Goal: Transaction & Acquisition: Purchase product/service

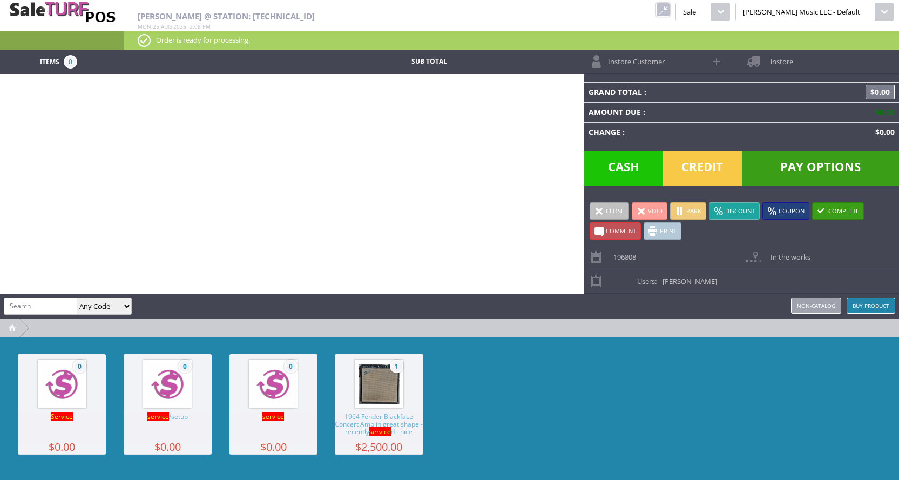
click at [670, 13] on link at bounding box center [663, 10] width 14 height 14
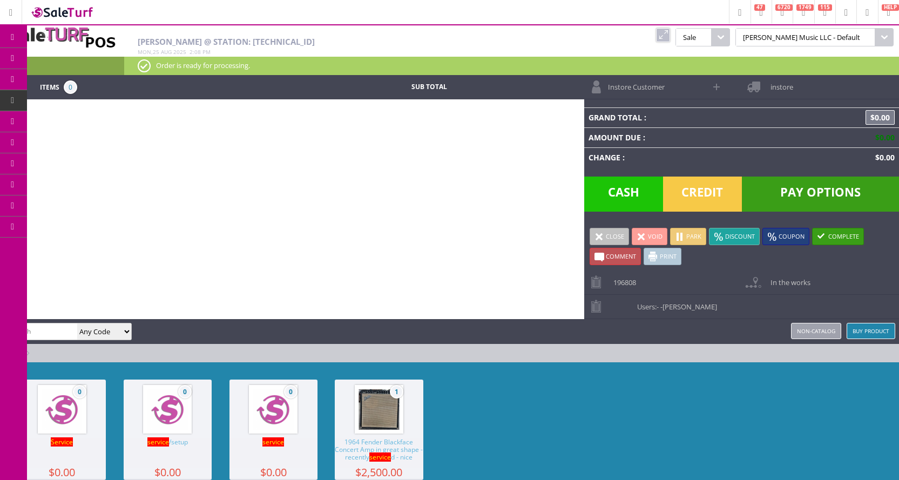
click at [56, 16] on img at bounding box center [62, 12] width 65 height 15
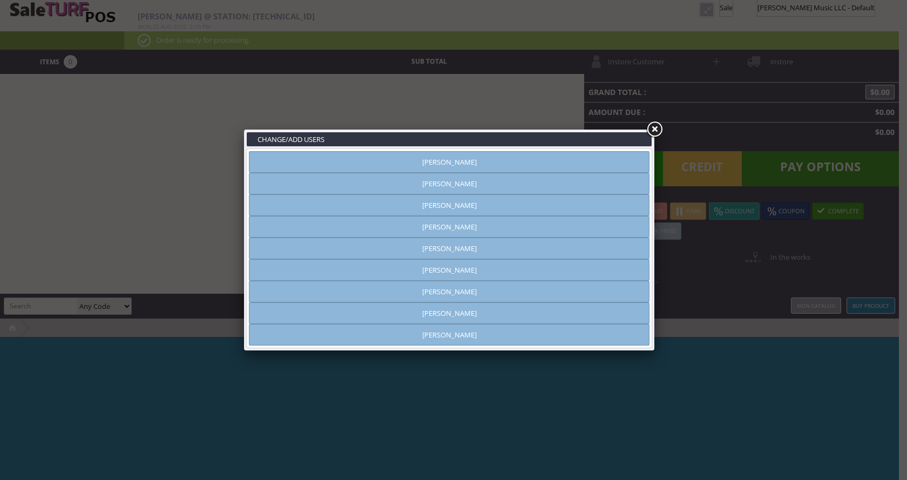
type input "[PERSON_NAME]"
click at [488, 228] on link "[PERSON_NAME]" at bounding box center [449, 227] width 401 height 22
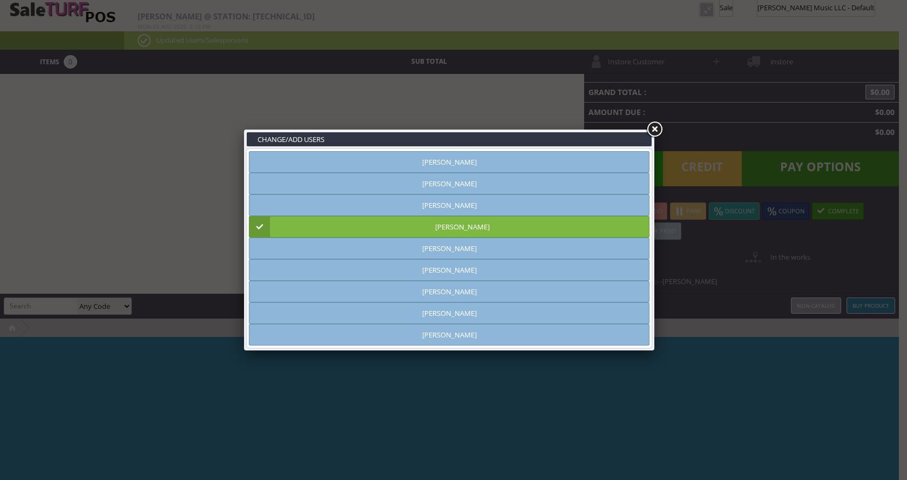
click at [705, 264] on div "CHANGE/ADD USERS [PERSON_NAME] [PERSON_NAME] [PERSON_NAME] [PERSON_NAME] [PERSO…" at bounding box center [453, 240] width 907 height 480
click at [657, 127] on link at bounding box center [654, 129] width 19 height 19
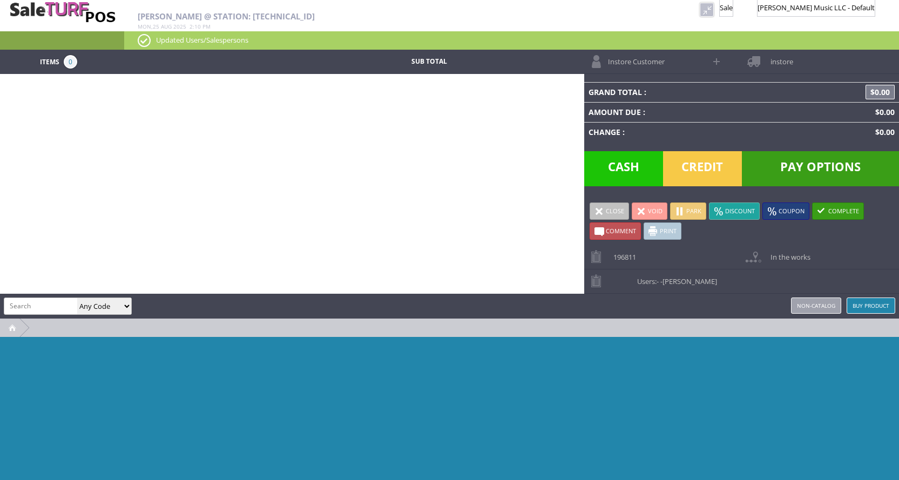
click at [54, 310] on input "search" at bounding box center [40, 306] width 73 height 16
type input "service"
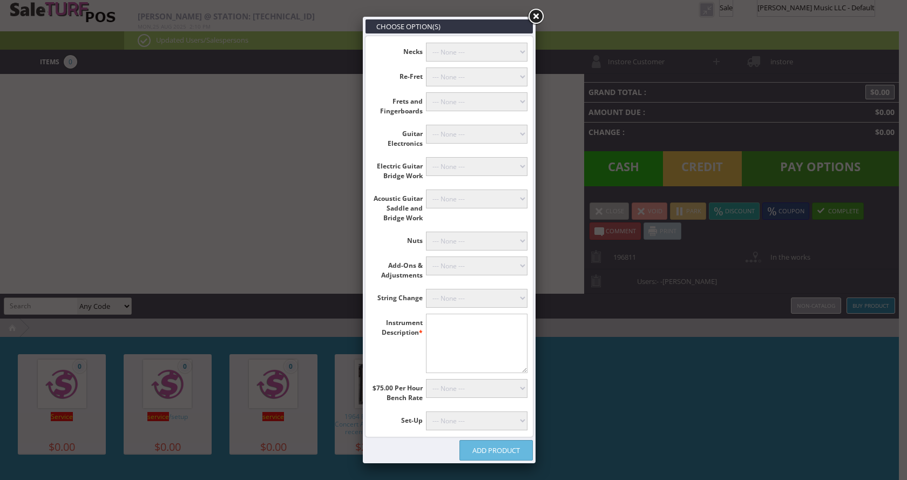
click at [487, 299] on select"] "--- None --- [PERSON_NAME] (+$60.00) Classicals, Latin, & Mandolin (+$30.00) 12…" at bounding box center [477, 298] width 102 height 19
select select"] "18"
click at [426, 289] on select"] "--- None --- [PERSON_NAME] (+$60.00) Classicals, Latin, & Mandolin (+$30.00) 12…" at bounding box center [477, 298] width 102 height 19
click at [449, 324] on textarea"] at bounding box center [477, 343] width 102 height 59
type textarea"] "uke"
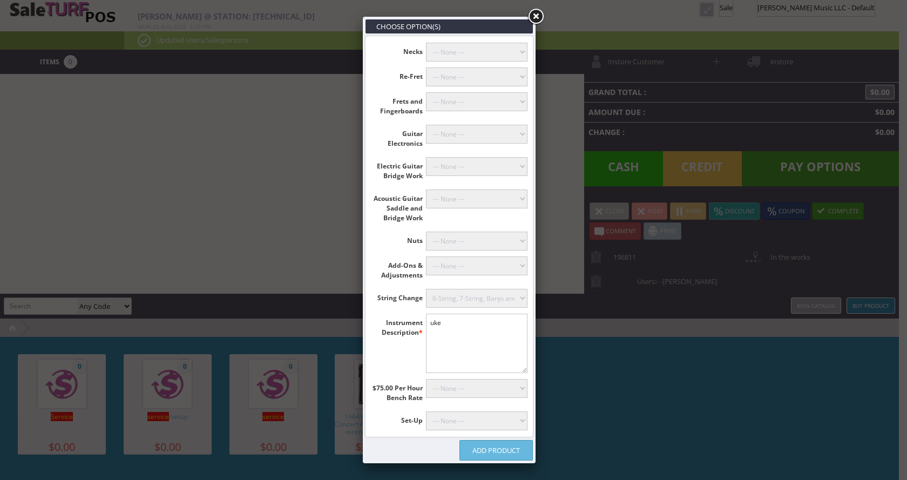
click at [510, 451] on link "Add Product" at bounding box center [496, 450] width 73 height 21
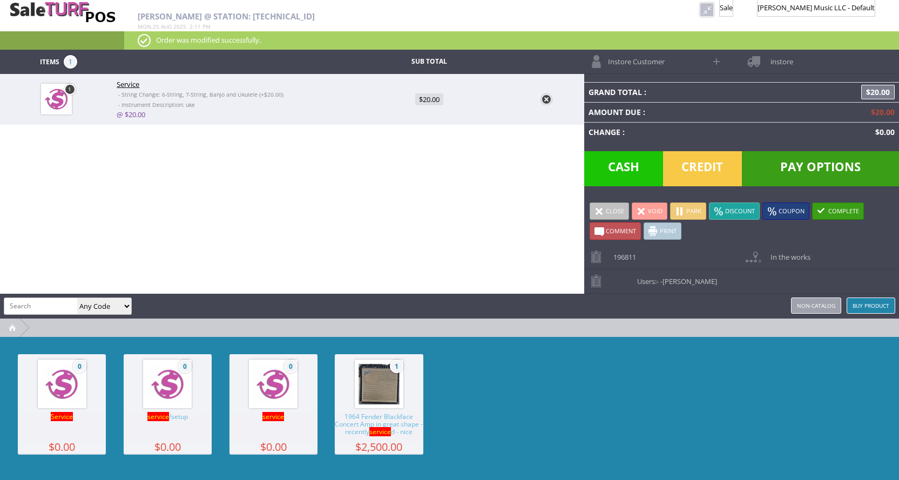
click at [653, 61] on span "Instore Customer" at bounding box center [634, 58] width 62 height 17
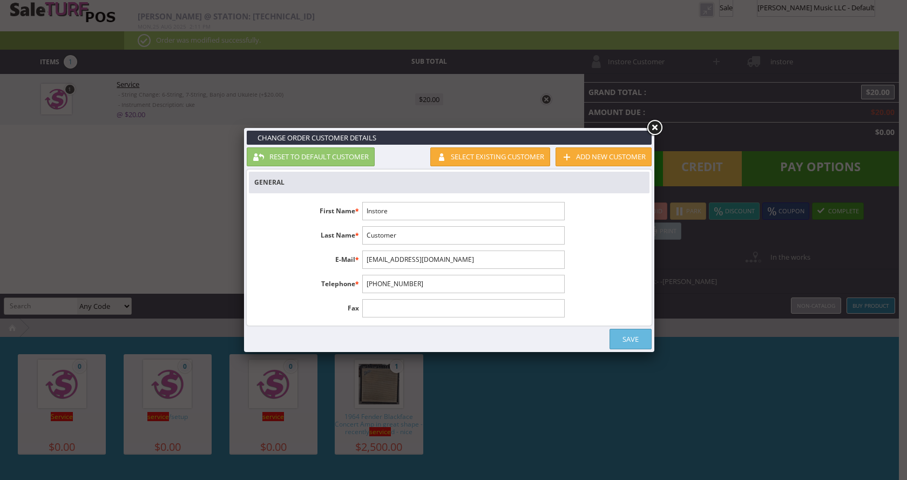
drag, startPoint x: 408, startPoint y: 214, endPoint x: 354, endPoint y: 213, distance: 54.0
click at [354, 213] on li "First Name * Instore" at bounding box center [409, 211] width 321 height 18
click at [400, 212] on input "Instore" at bounding box center [463, 211] width 202 height 18
type input "I"
type input "[PERSON_NAME]"
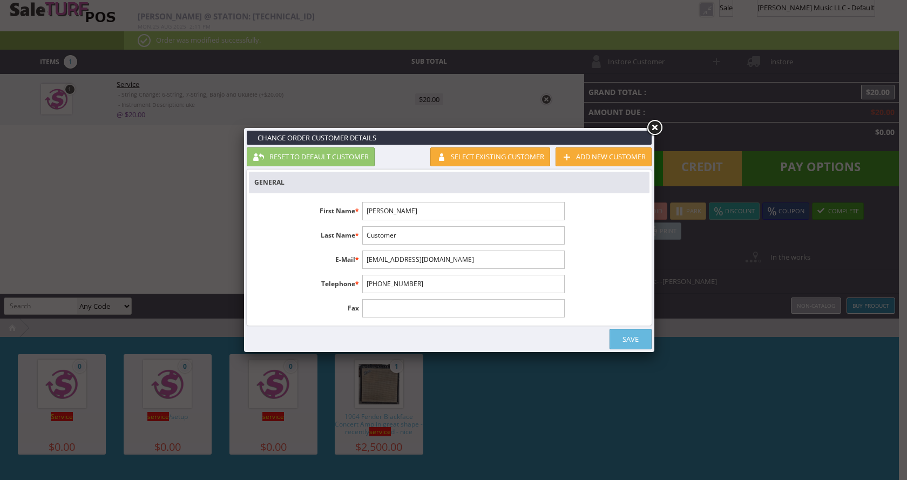
drag, startPoint x: 414, startPoint y: 242, endPoint x: 363, endPoint y: 240, distance: 50.8
click at [363, 240] on input "Customer" at bounding box center [463, 235] width 202 height 18
type input "[PERSON_NAME]"
drag, startPoint x: 430, startPoint y: 285, endPoint x: 363, endPoint y: 294, distance: 67.6
click at [363, 294] on ul "First Name * [PERSON_NAME] Name * [PERSON_NAME] E-Mail * [EMAIL_ADDRESS][DOMAIN…" at bounding box center [409, 259] width 321 height 127
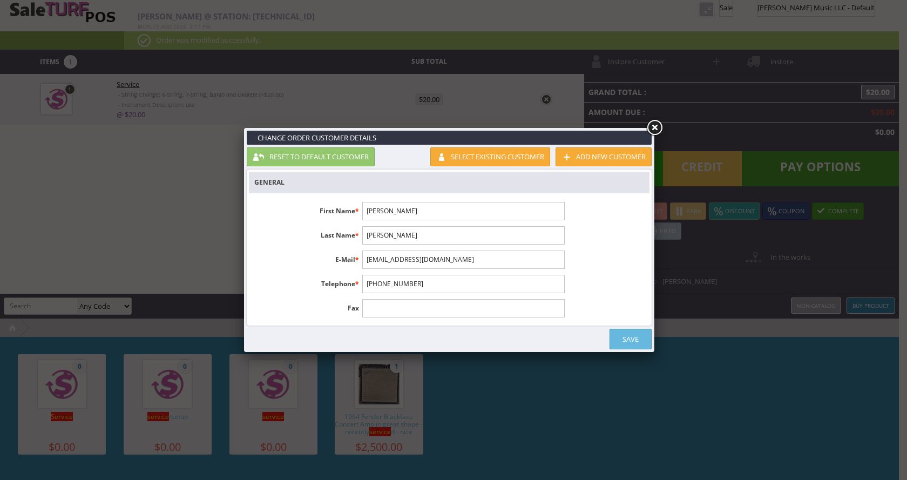
drag, startPoint x: 433, startPoint y: 287, endPoint x: 334, endPoint y: 290, distance: 99.4
click at [334, 290] on li "Telephone * [PHONE_NUMBER]" at bounding box center [409, 284] width 321 height 18
drag, startPoint x: 431, startPoint y: 279, endPoint x: 354, endPoint y: 287, distance: 77.7
click at [354, 287] on li "Telephone * [PHONE_NUMBER]" at bounding box center [409, 284] width 321 height 18
drag, startPoint x: 425, startPoint y: 281, endPoint x: 368, endPoint y: 287, distance: 56.5
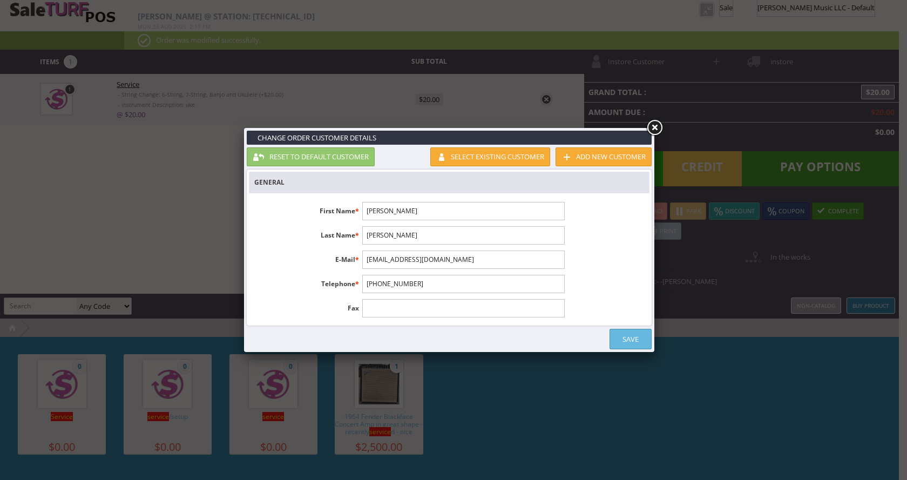
click at [368, 287] on input "[PHONE_NUMBER]" at bounding box center [463, 284] width 202 height 18
type input "8169142316"
click at [638, 344] on link "Save" at bounding box center [631, 339] width 42 height 21
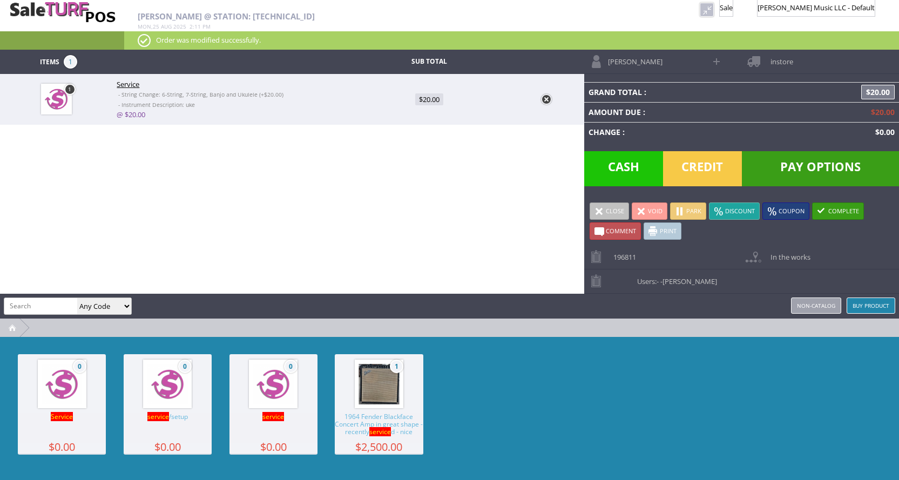
click at [691, 211] on link "Park" at bounding box center [688, 211] width 36 height 17
